Goal: Transaction & Acquisition: Purchase product/service

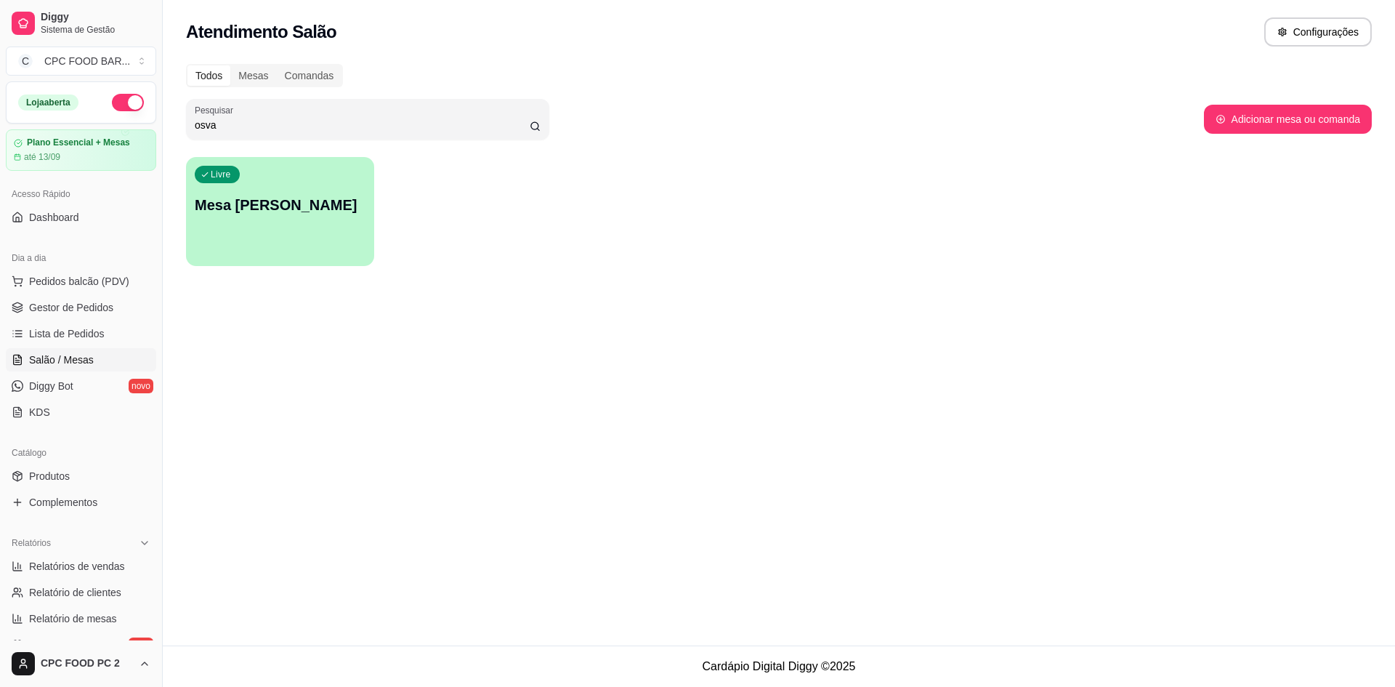
type input "osva"
click at [350, 172] on div "Livre Mesa [PERSON_NAME]" at bounding box center [280, 202] width 182 height 89
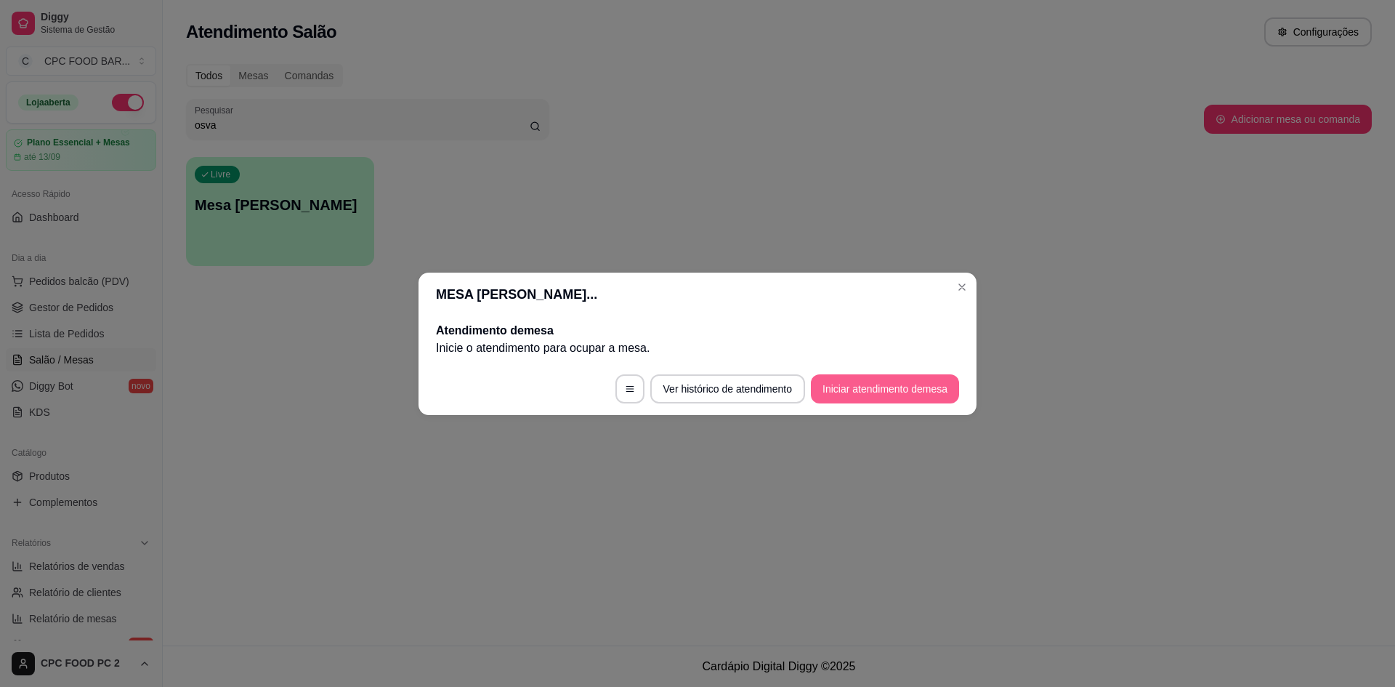
click at [919, 392] on button "Iniciar atendimento de mesa" at bounding box center [885, 388] width 148 height 29
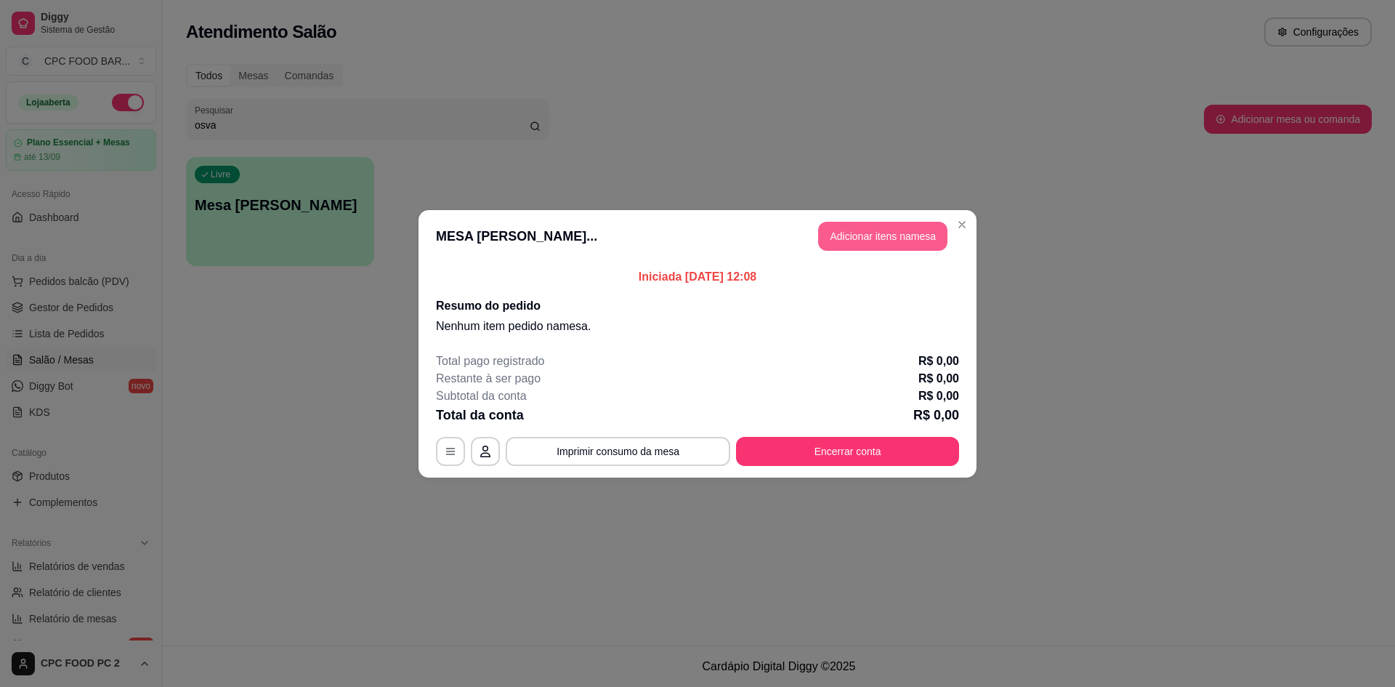
click at [877, 246] on button "Adicionar itens na mesa" at bounding box center [882, 236] width 129 height 29
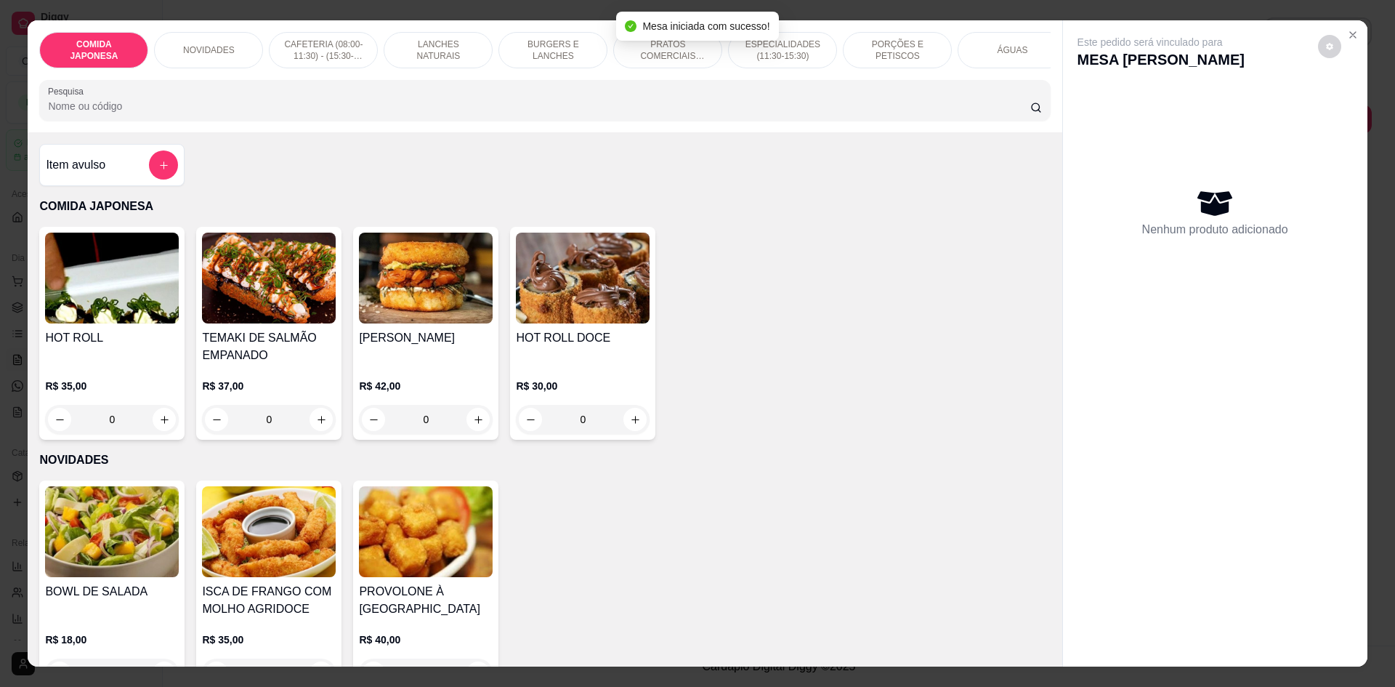
click at [711, 113] on input "Pesquisa" at bounding box center [539, 106] width 982 height 15
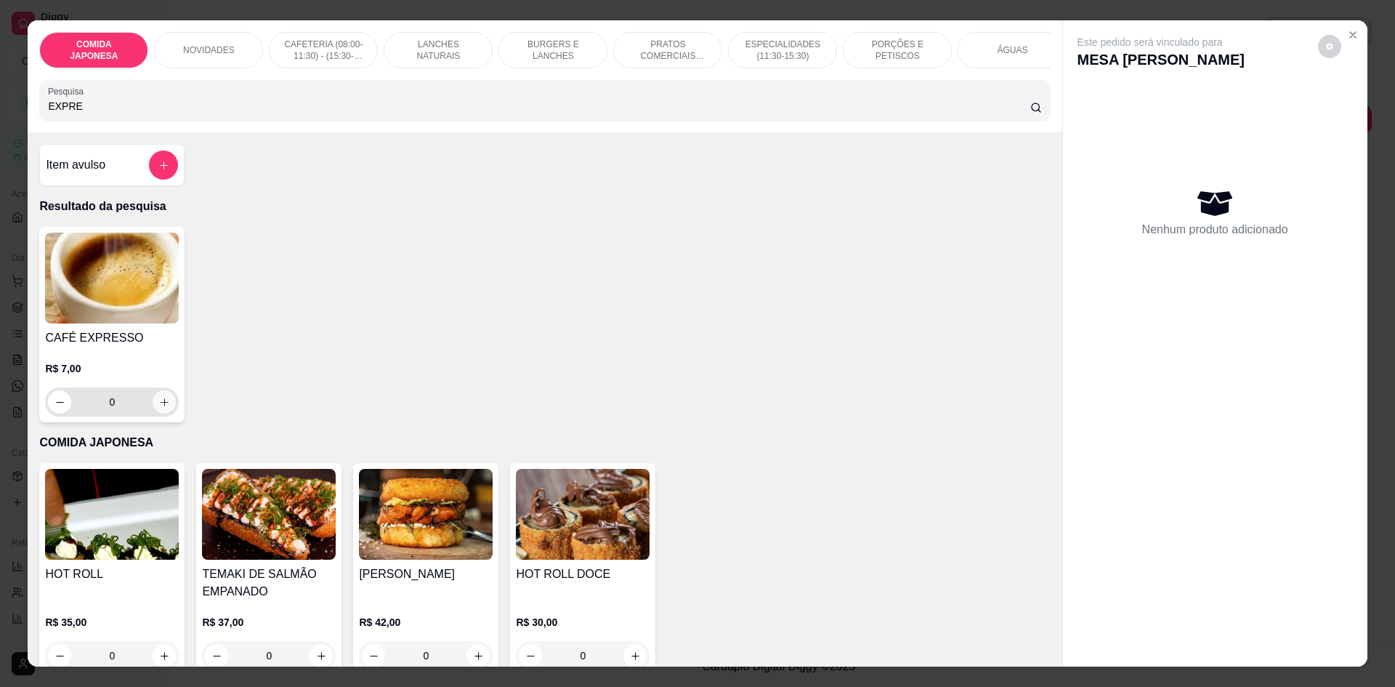
type input "EXPRE"
click at [159, 408] on icon "increase-product-quantity" at bounding box center [164, 402] width 11 height 11
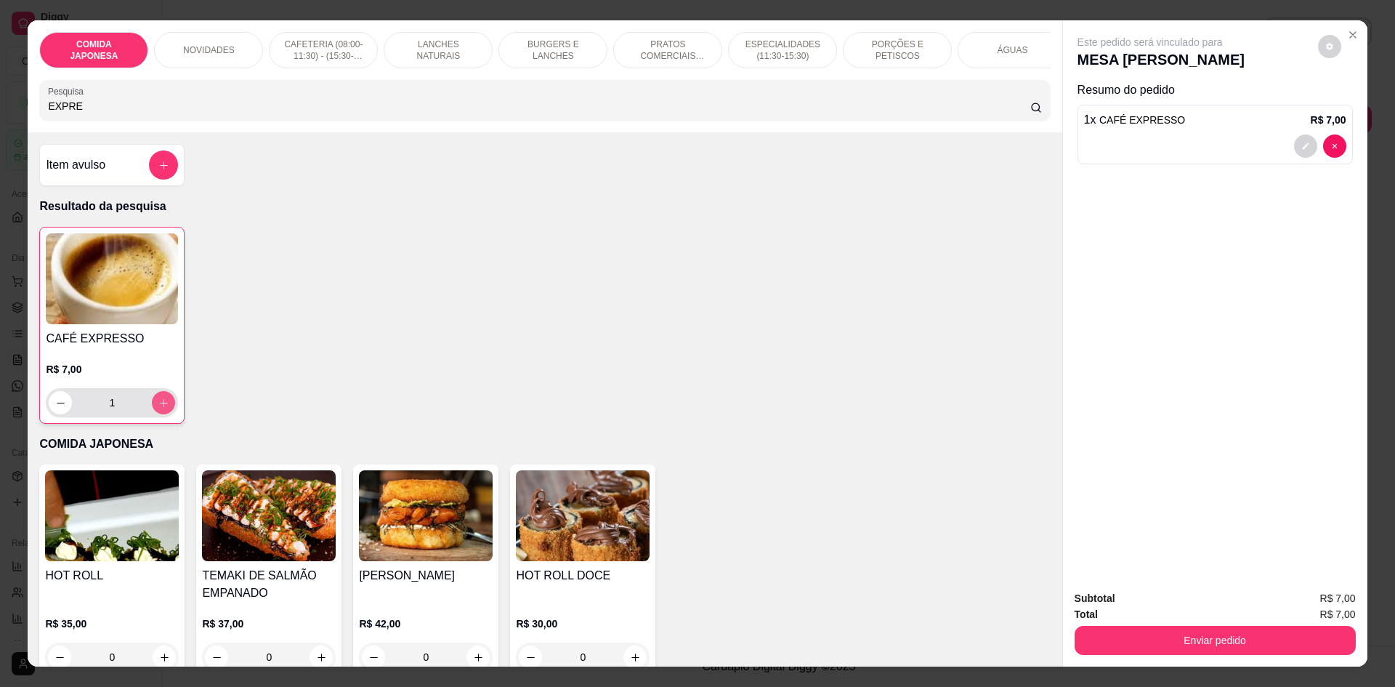
type input "1"
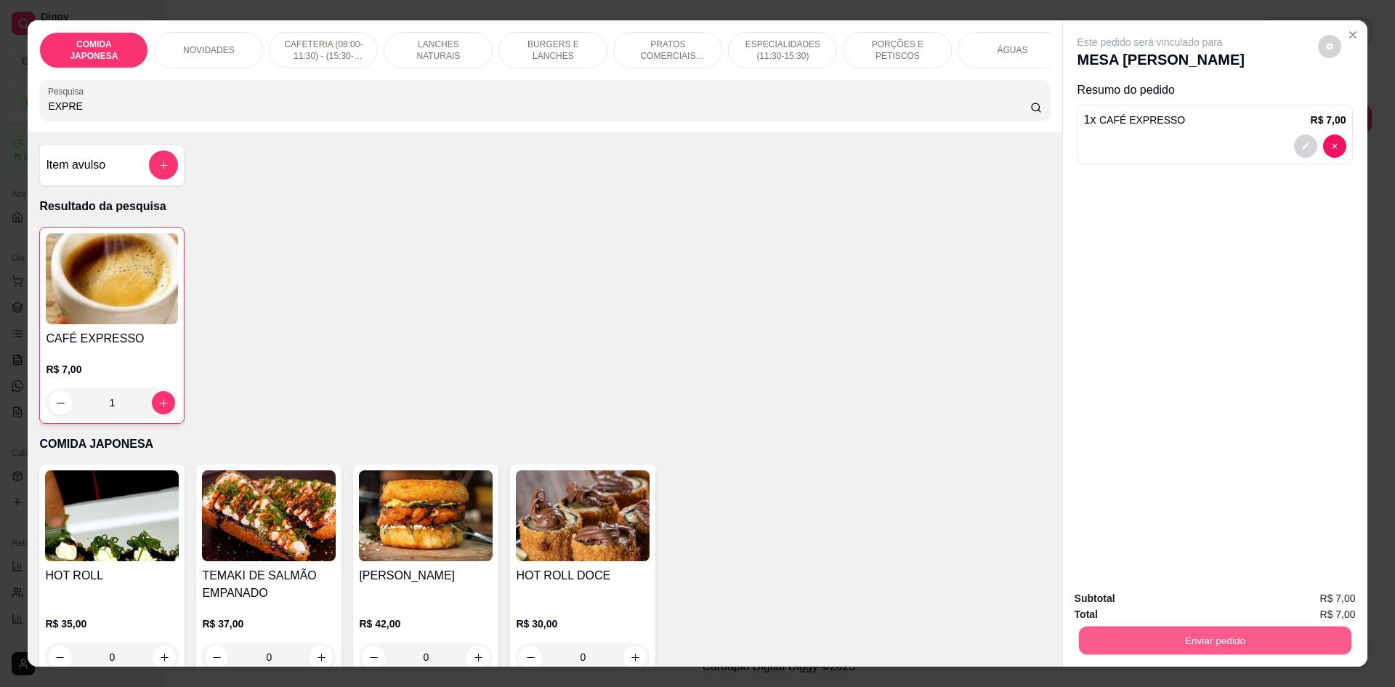
click at [1201, 637] on button "Enviar pedido" at bounding box center [1214, 640] width 272 height 28
click at [1191, 607] on button "Não registrar e enviar pedido" at bounding box center [1166, 605] width 151 height 28
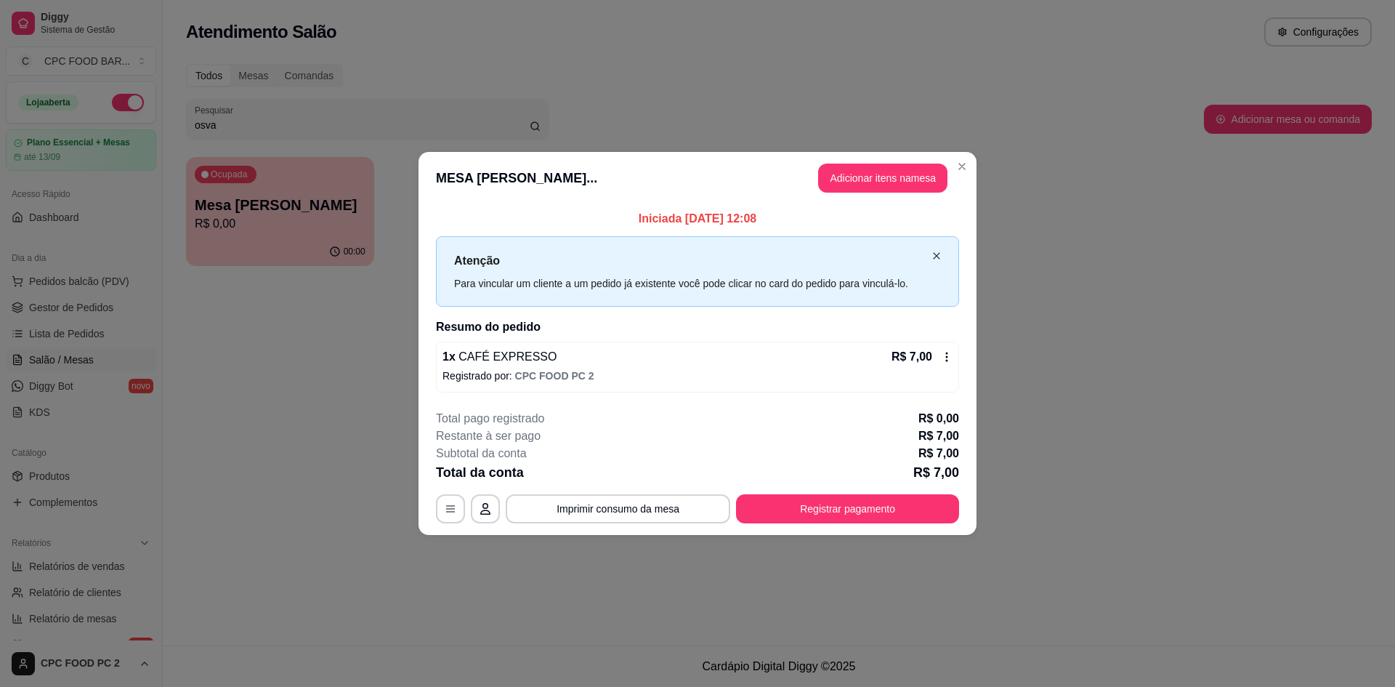
click at [932, 254] on icon "close" at bounding box center [936, 255] width 9 height 9
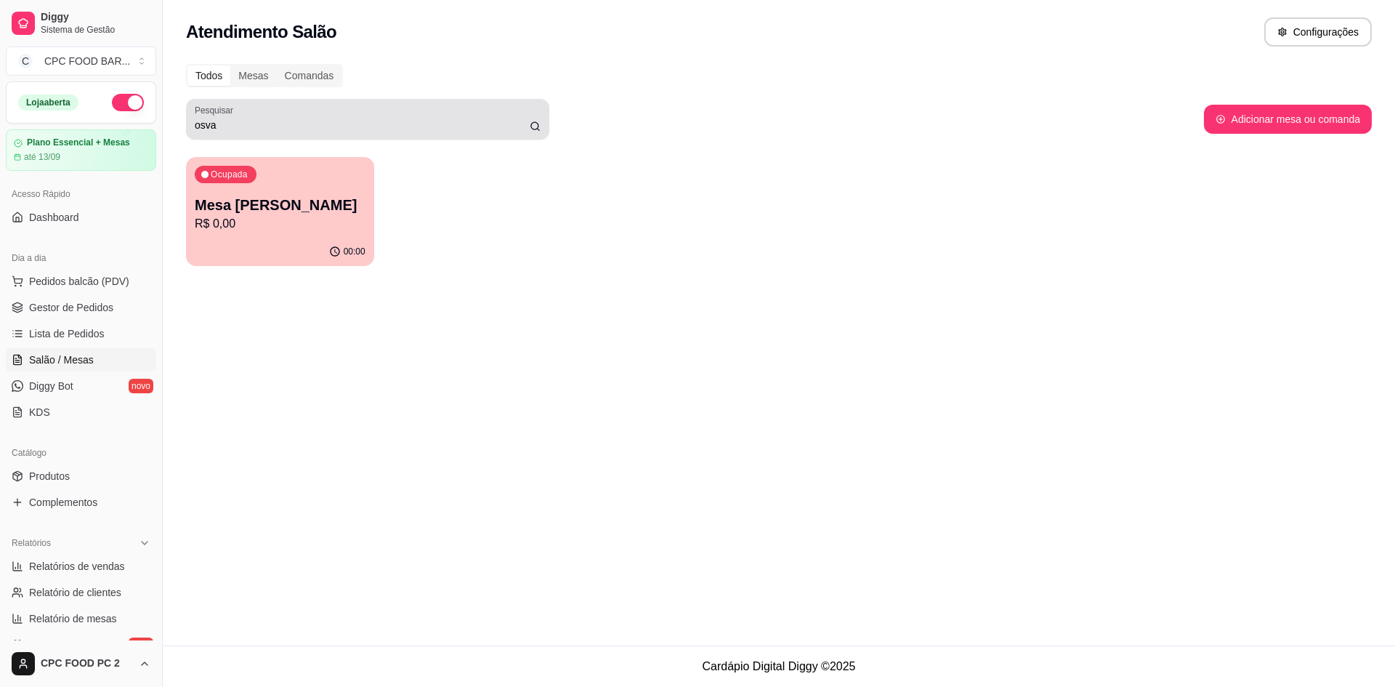
click at [278, 125] on input "osva" at bounding box center [362, 125] width 335 height 15
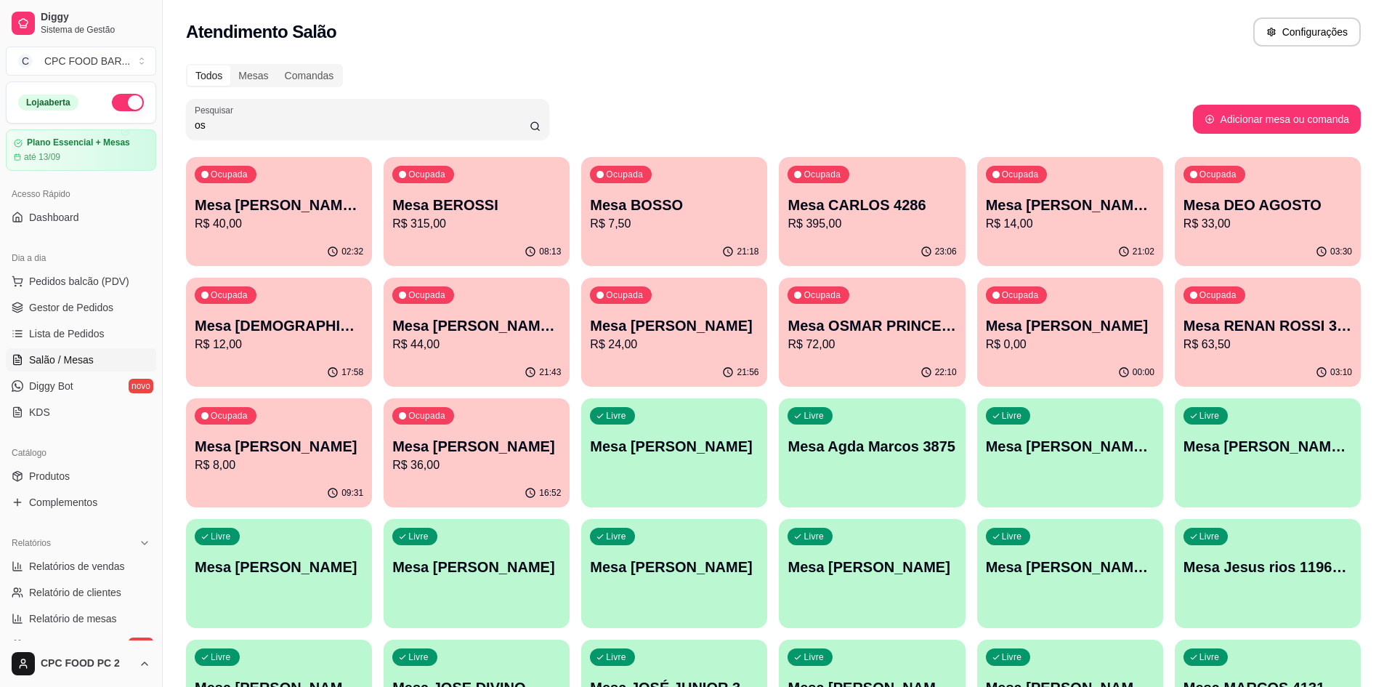
type input "o"
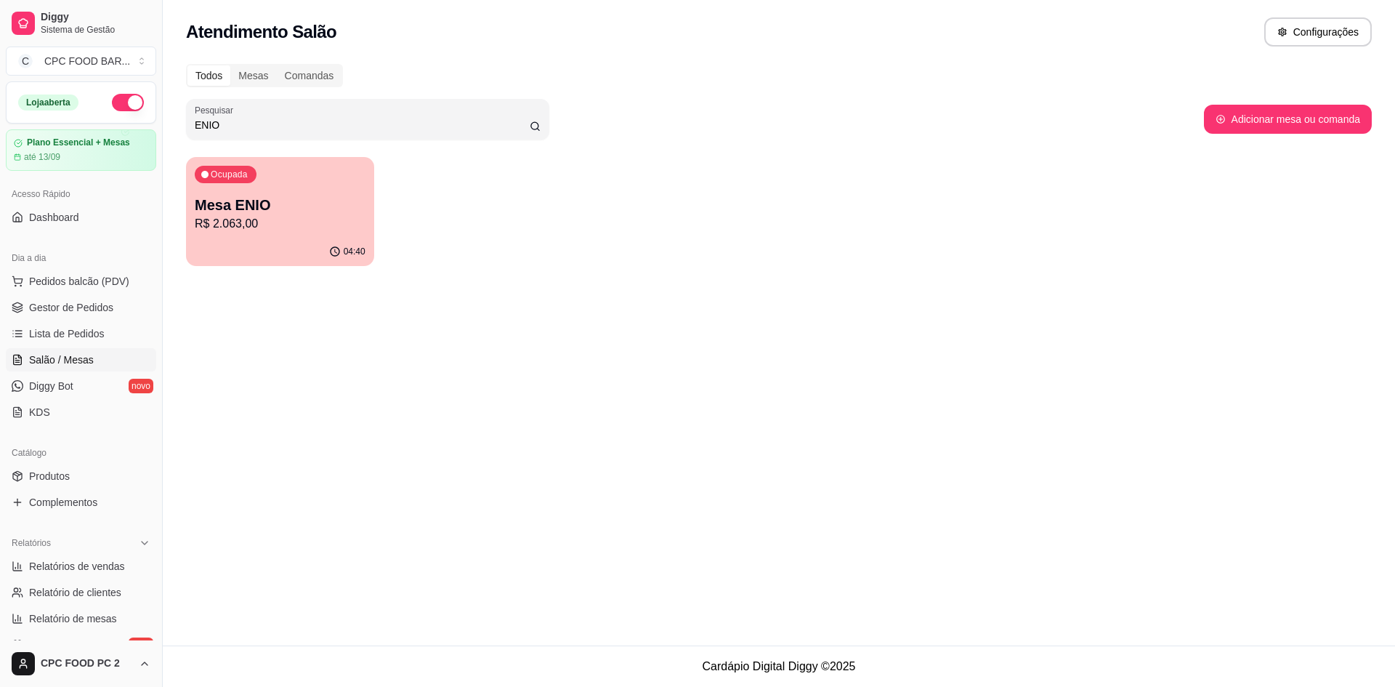
type input "ENIO"
click at [275, 219] on p "R$ 2.063,00" at bounding box center [280, 223] width 171 height 17
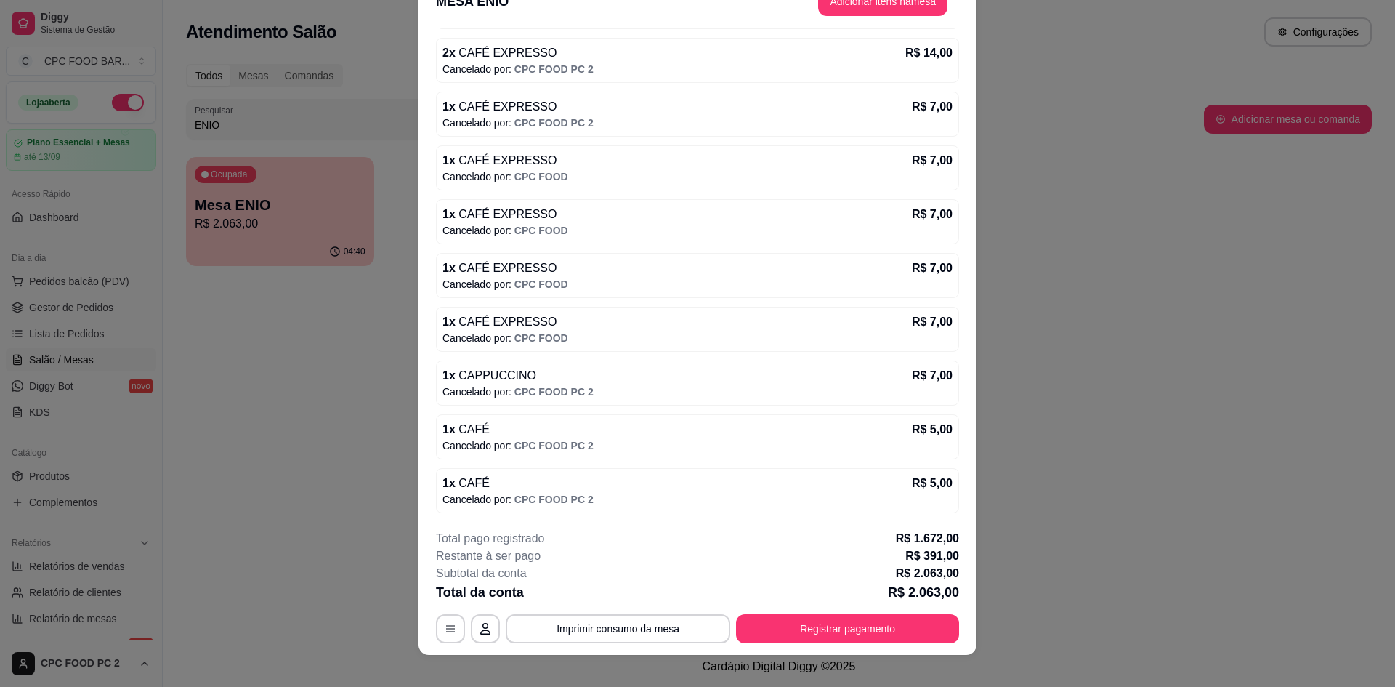
scroll to position [43, 0]
